Goal: Task Accomplishment & Management: Manage account settings

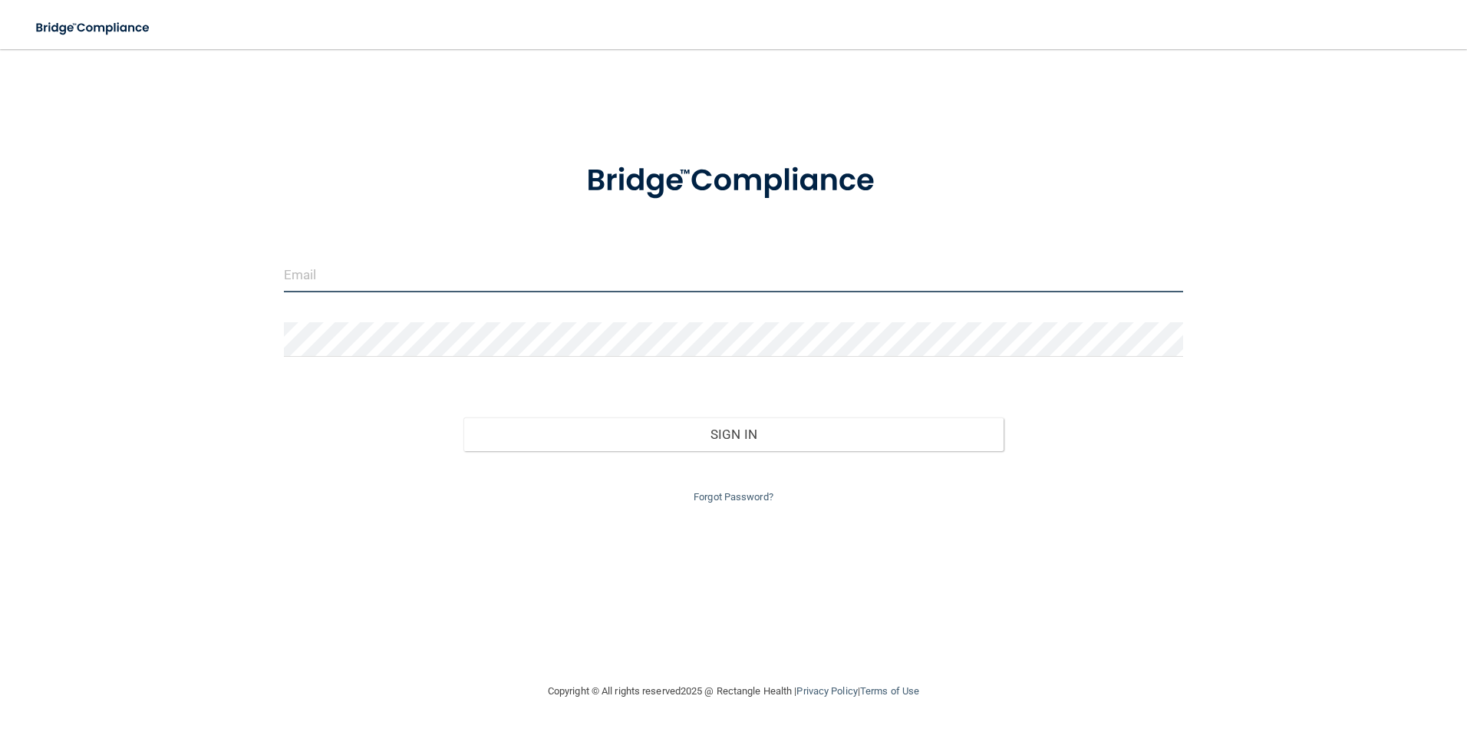
click at [525, 272] on input "email" at bounding box center [734, 275] width 900 height 35
type input "[EMAIL_ADDRESS][DOMAIN_NAME]"
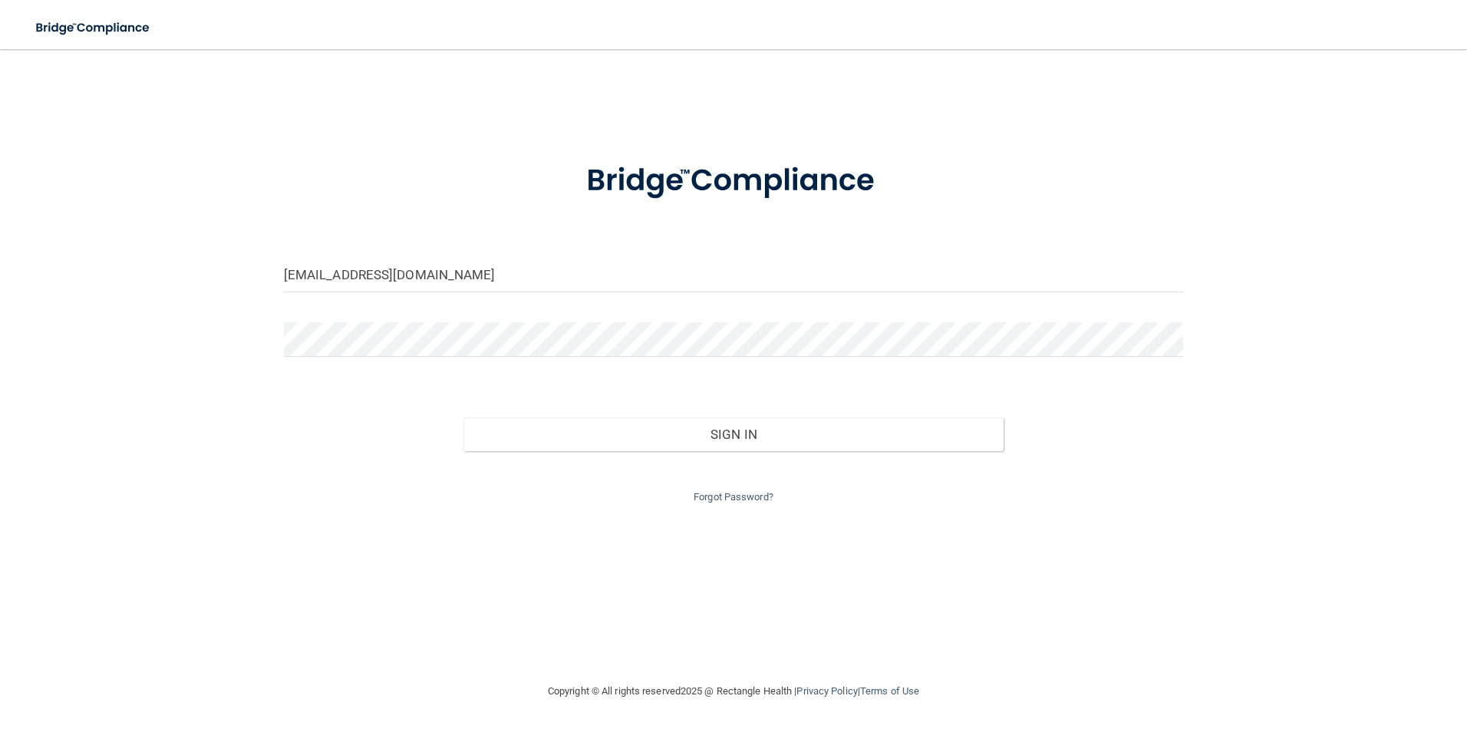
click at [376, 357] on div at bounding box center [733, 345] width 923 height 46
click at [464, 417] on button "Sign In" at bounding box center [734, 434] width 540 height 34
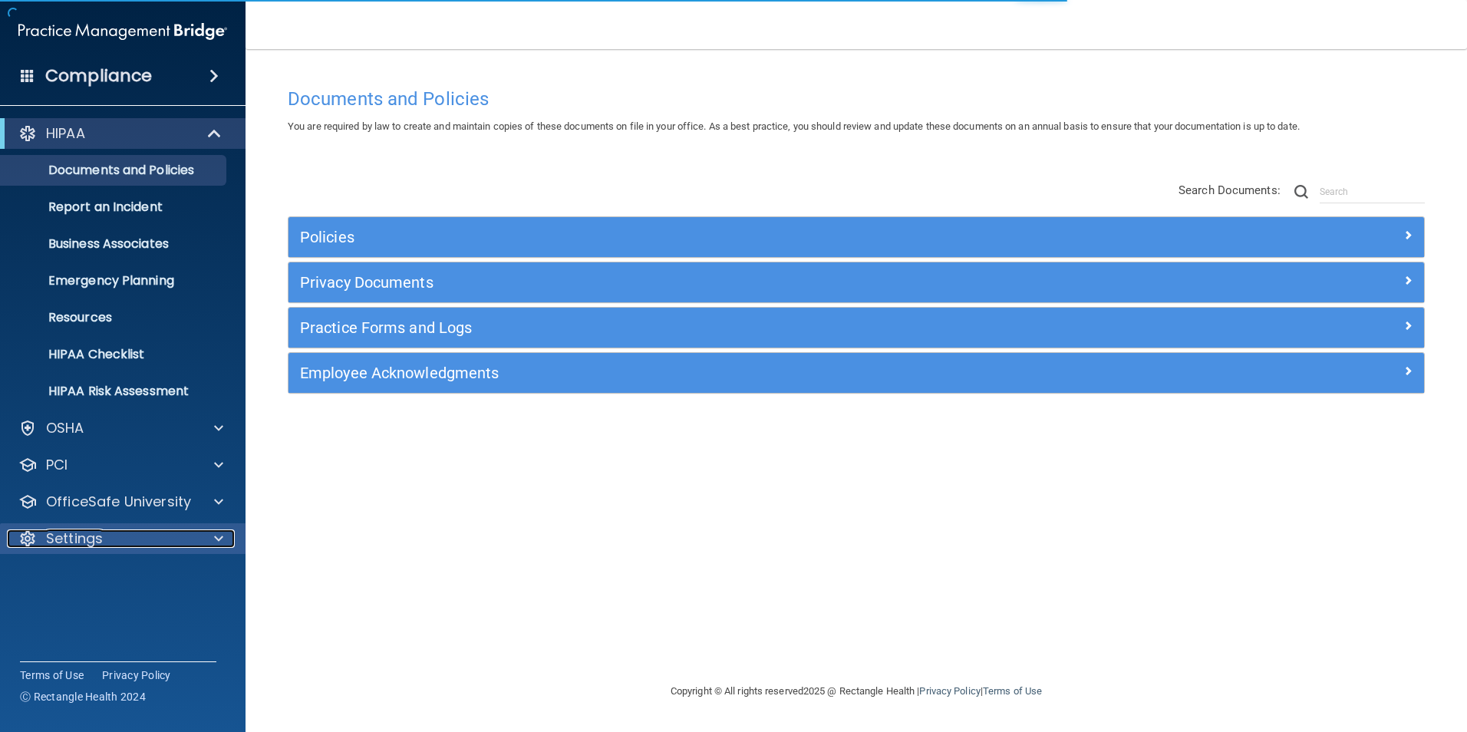
click at [143, 543] on div "Settings" at bounding box center [102, 539] width 190 height 18
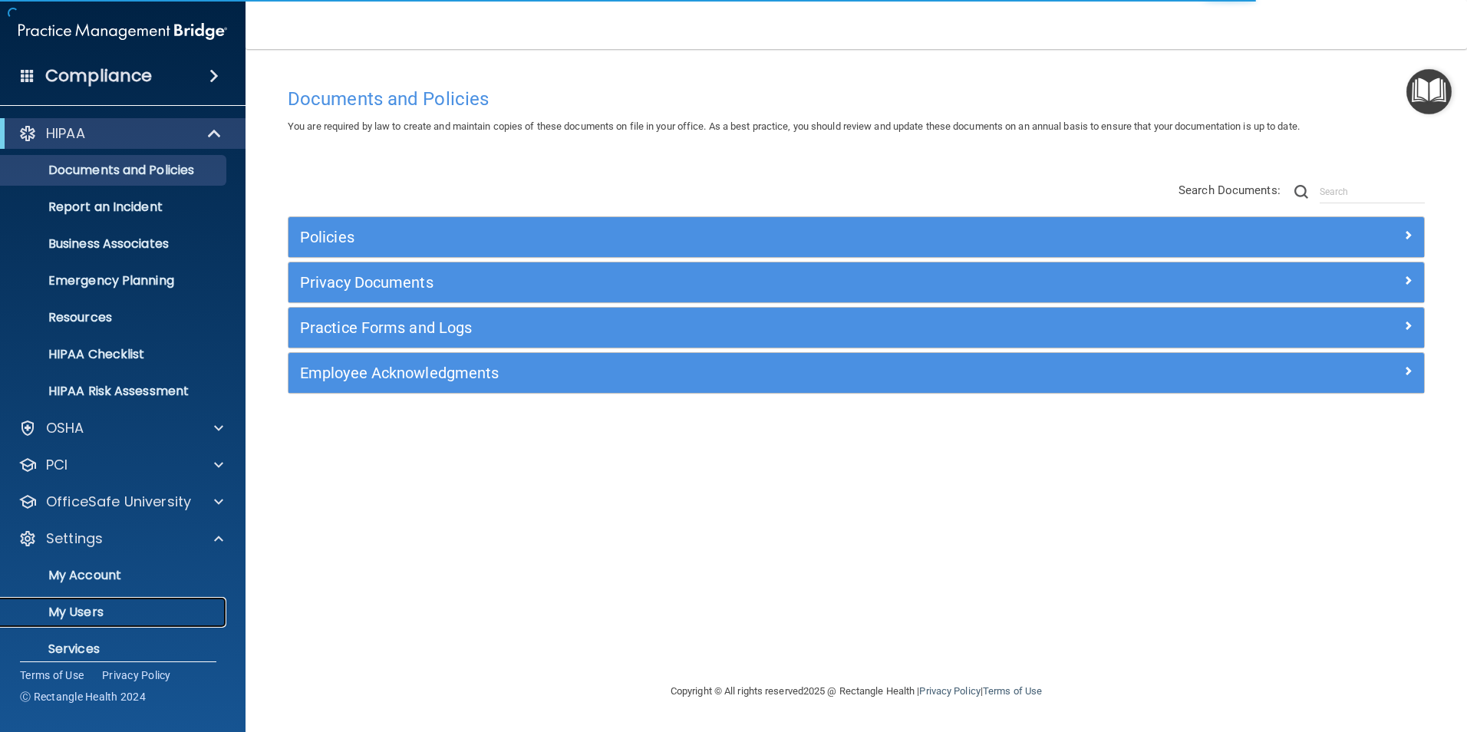
click at [74, 606] on p "My Users" at bounding box center [115, 612] width 210 height 15
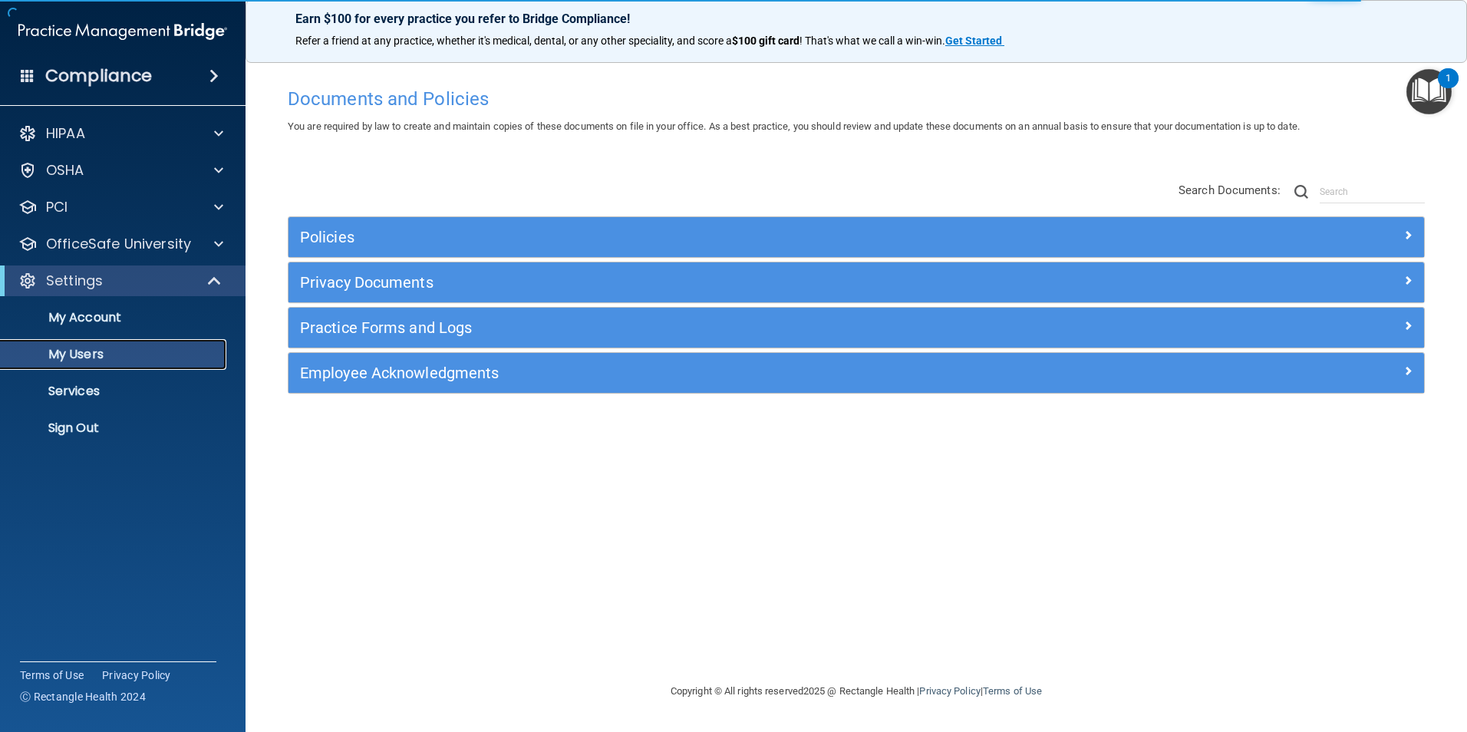
select select "20"
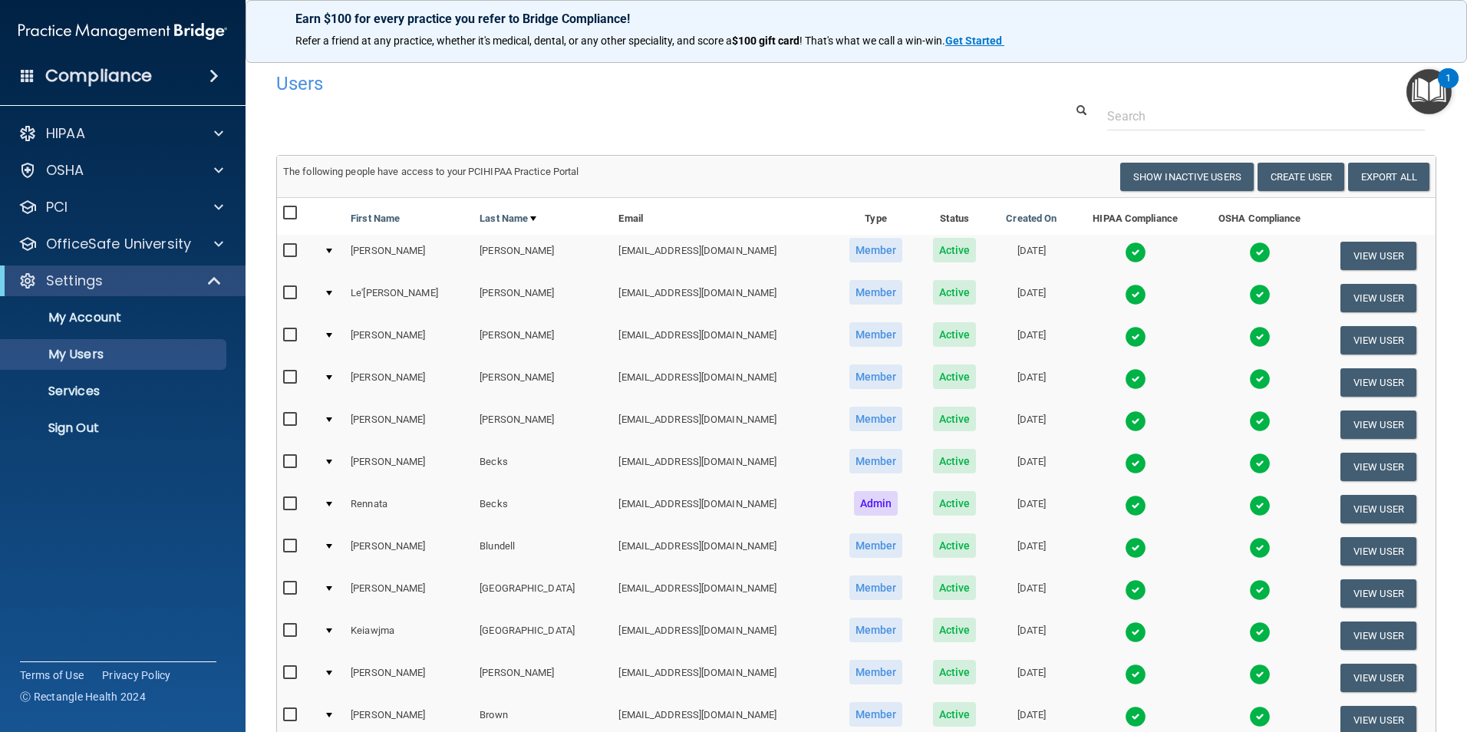
click at [1174, 101] on div "Users" at bounding box center [856, 83] width 1183 height 38
click at [1174, 107] on input "text" at bounding box center [1266, 116] width 318 height 28
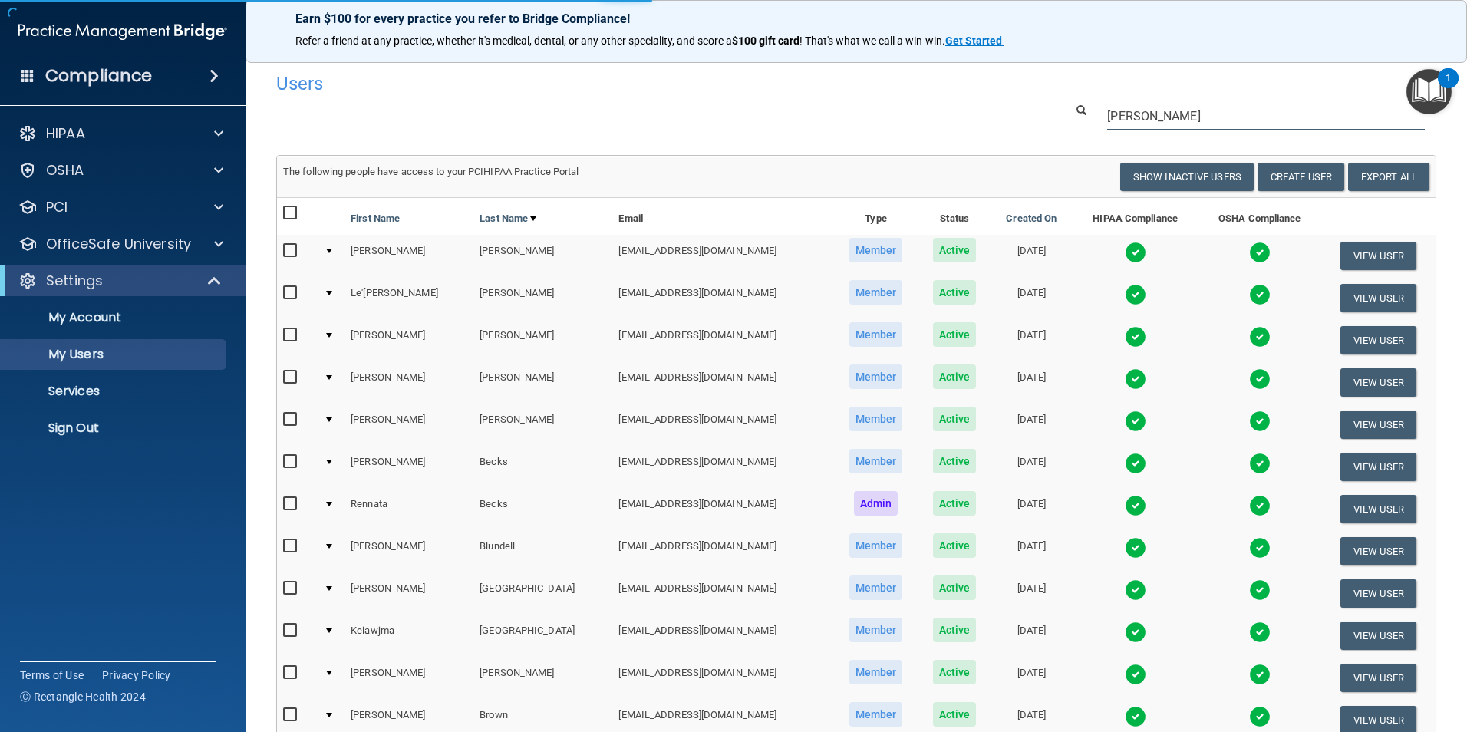
type input "[PERSON_NAME]"
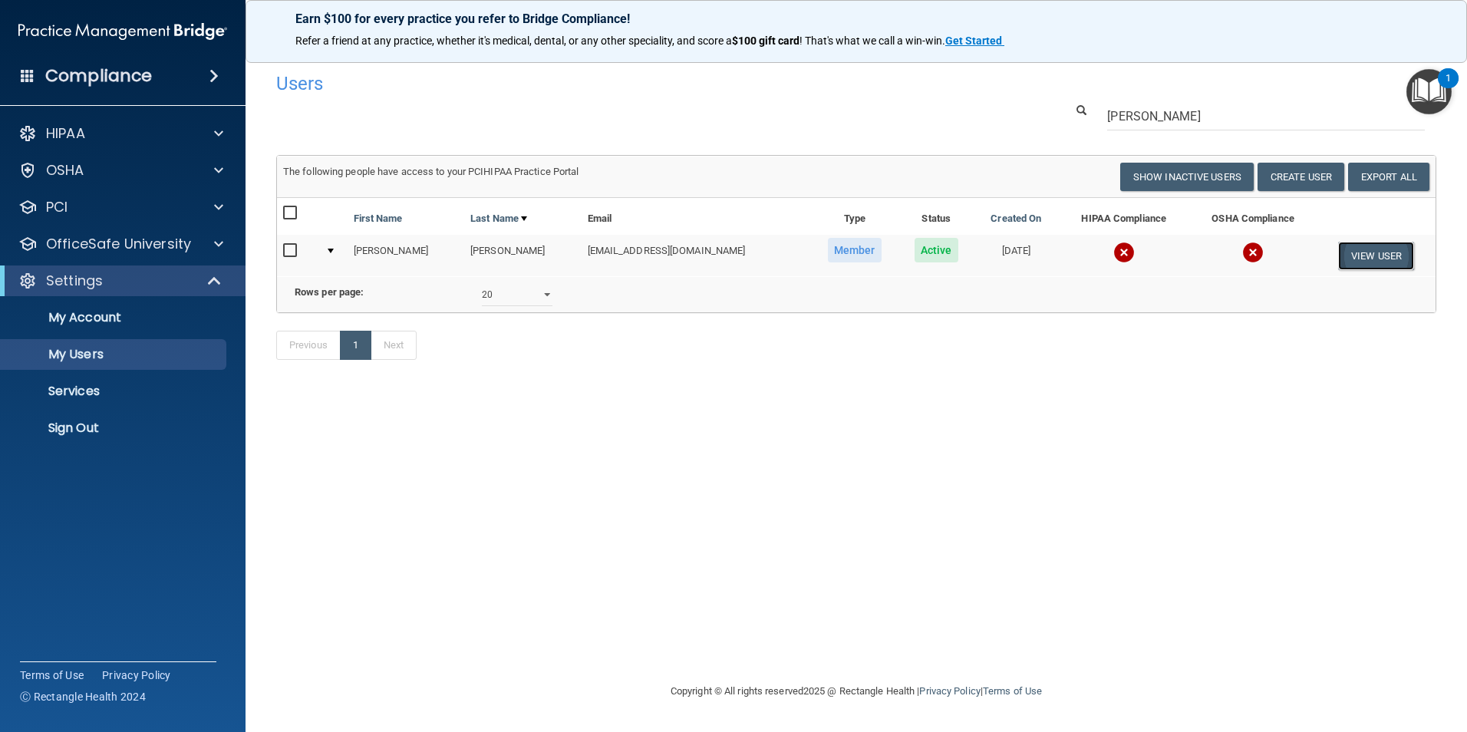
click at [1373, 259] on button "View User" at bounding box center [1376, 256] width 76 height 28
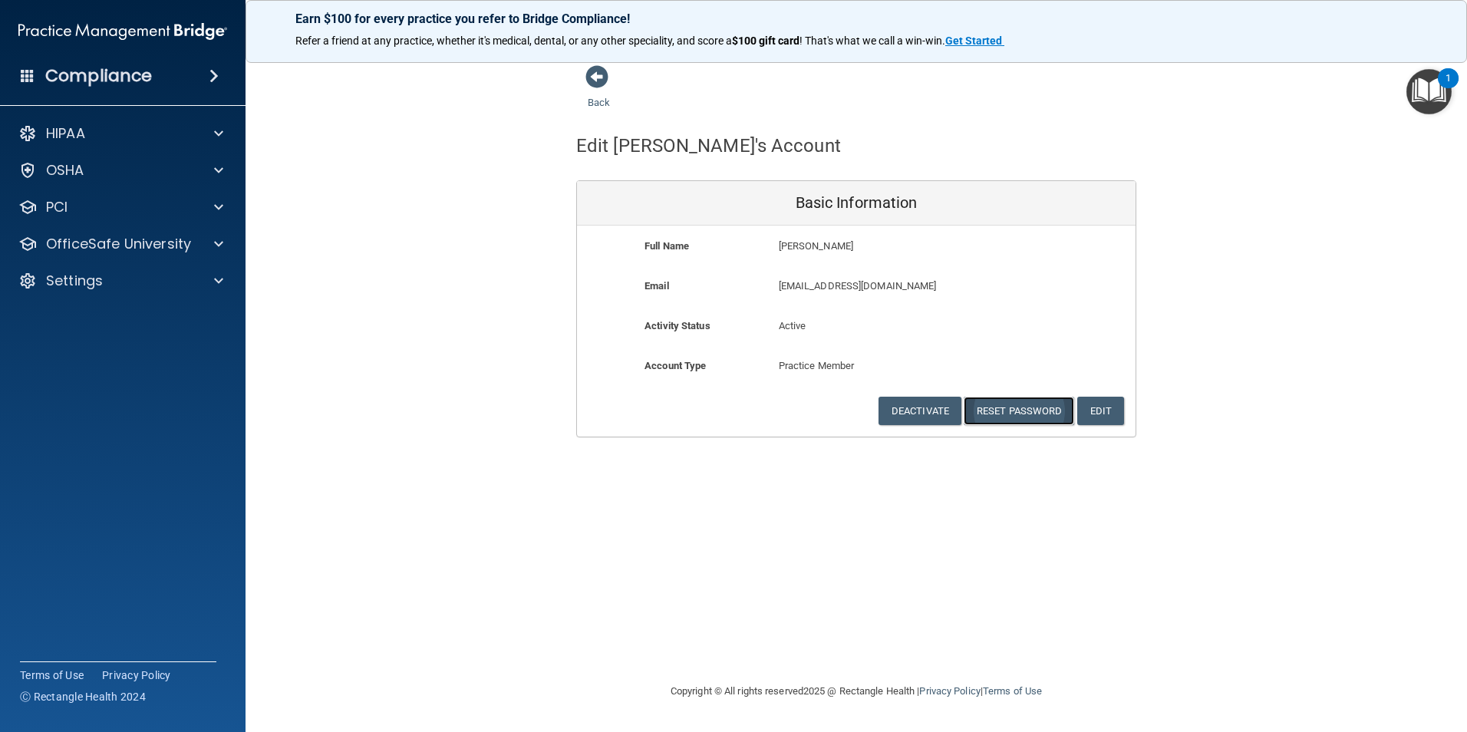
click at [992, 411] on button "Reset Password" at bounding box center [1019, 411] width 111 height 28
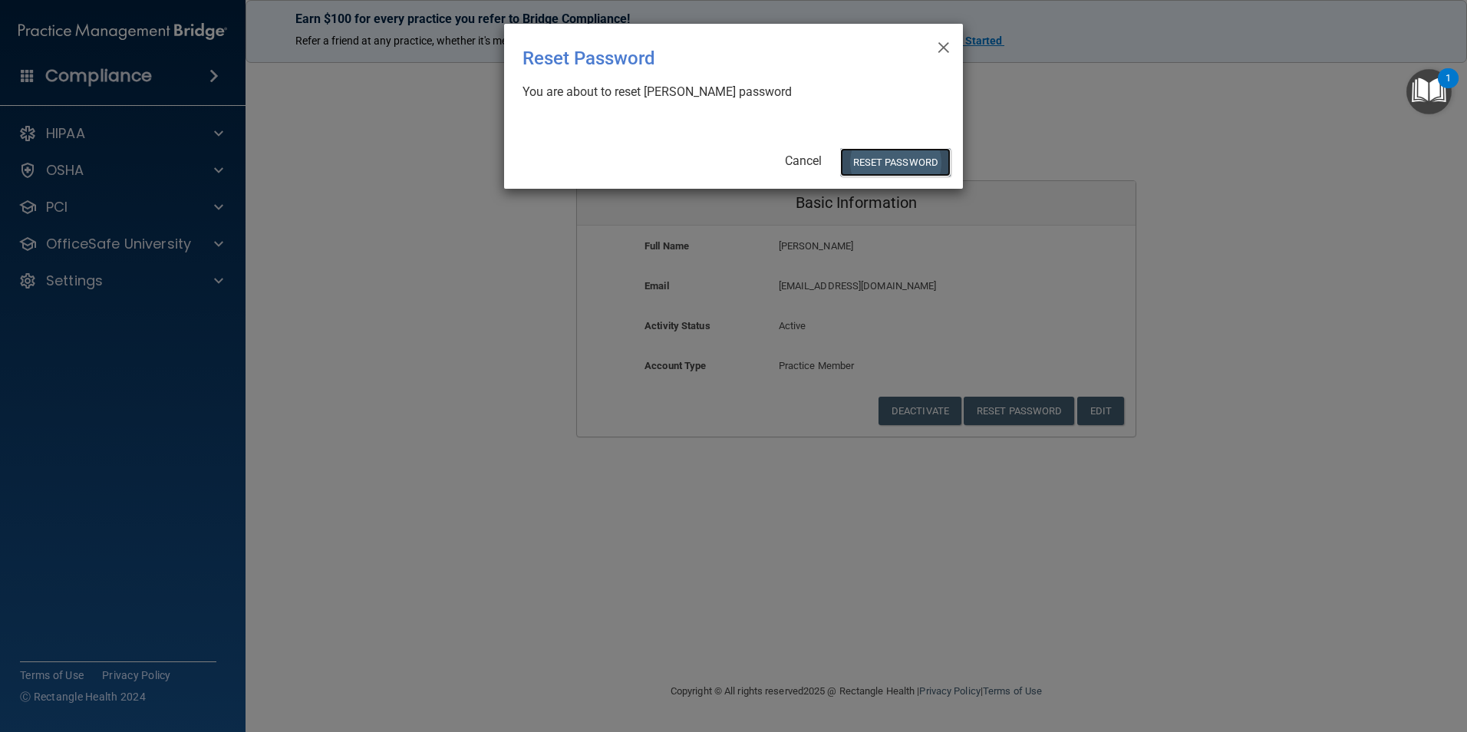
click at [906, 167] on button "Reset Password" at bounding box center [895, 162] width 111 height 28
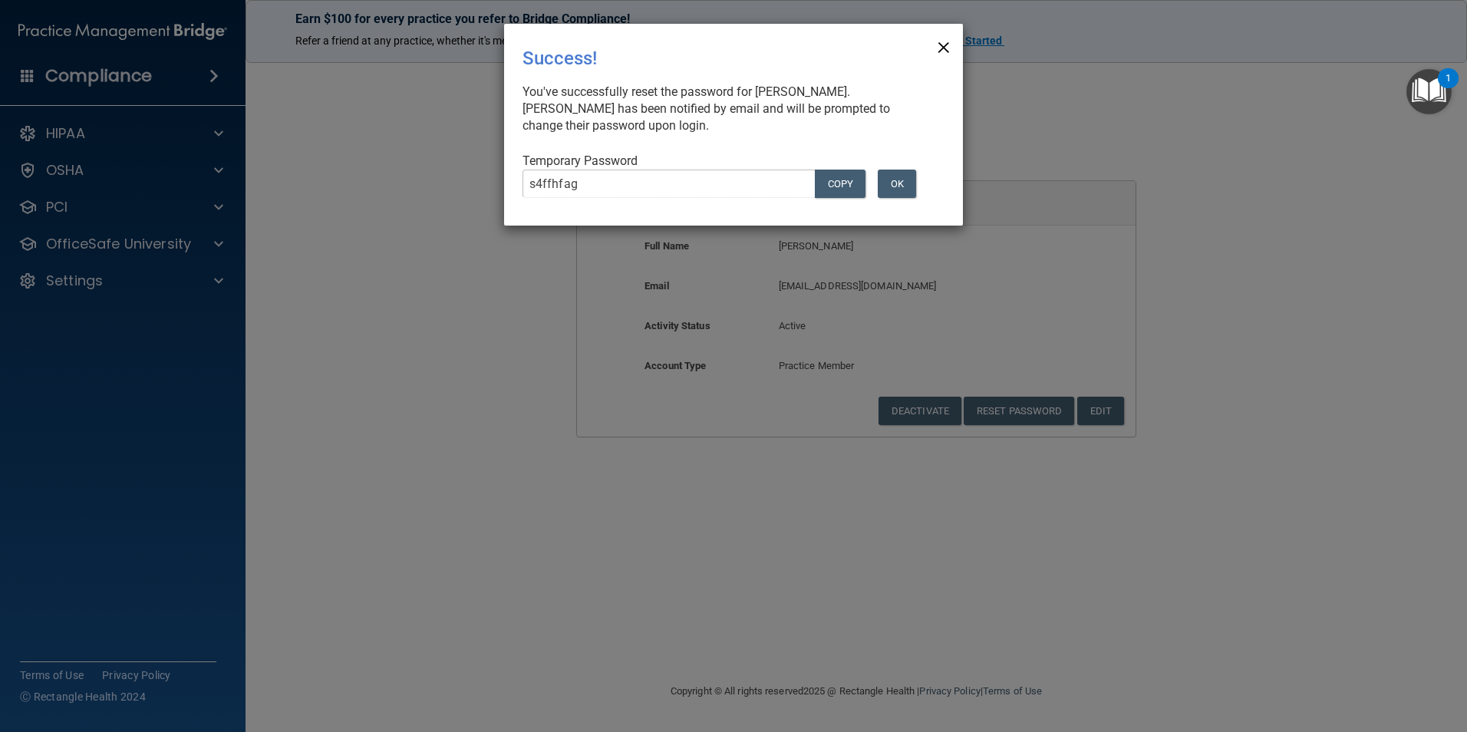
click at [946, 43] on span "×" at bounding box center [944, 45] width 14 height 31
